Goal: Navigation & Orientation: Find specific page/section

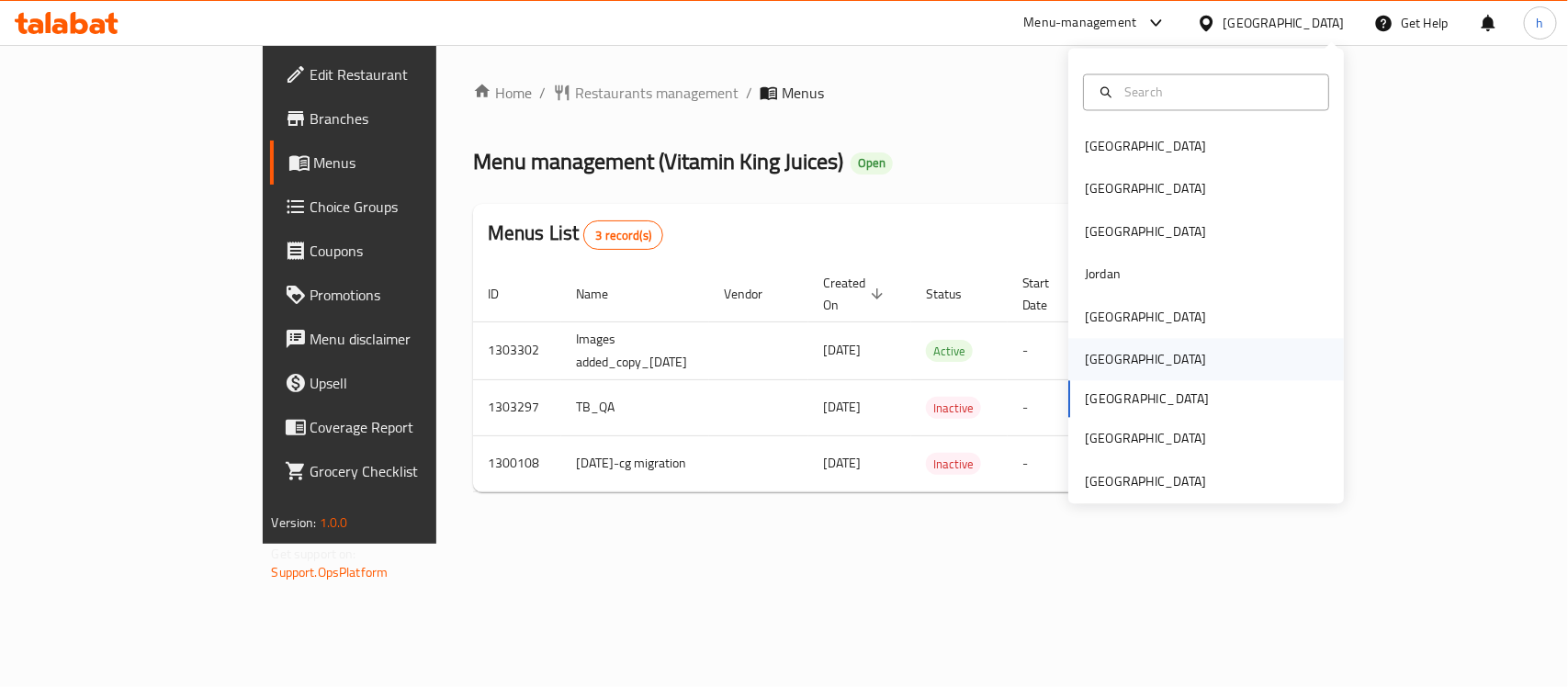
click at [1085, 373] on div "[GEOGRAPHIC_DATA]" at bounding box center [1144, 359] width 151 height 42
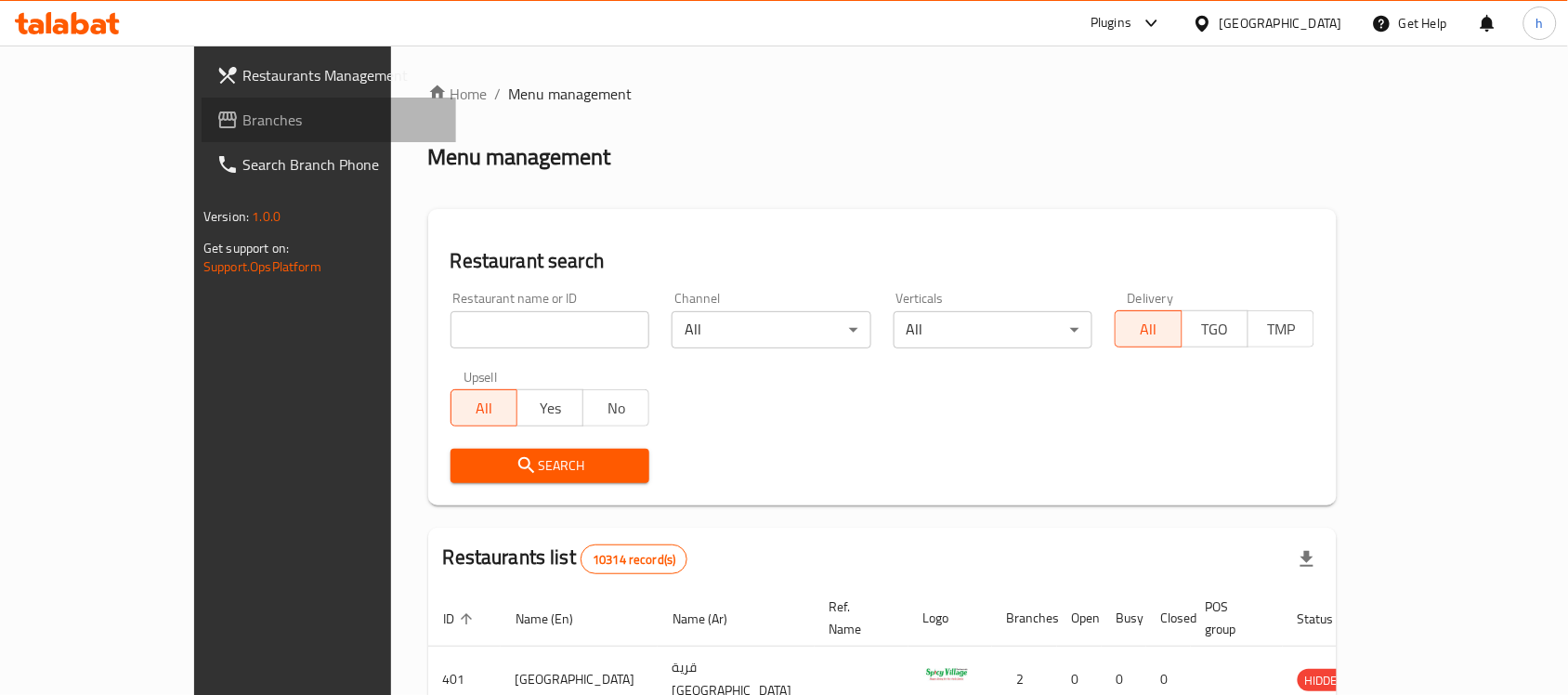
click at [242, 123] on span "Branches" at bounding box center [341, 120] width 199 height 23
